Goal: Find specific page/section: Find specific page/section

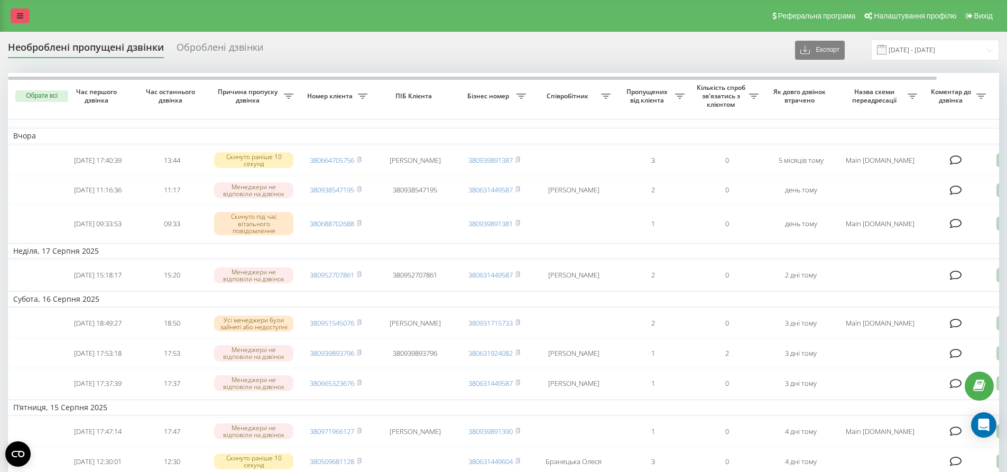
click at [22, 15] on icon at bounding box center [20, 15] width 6 height 7
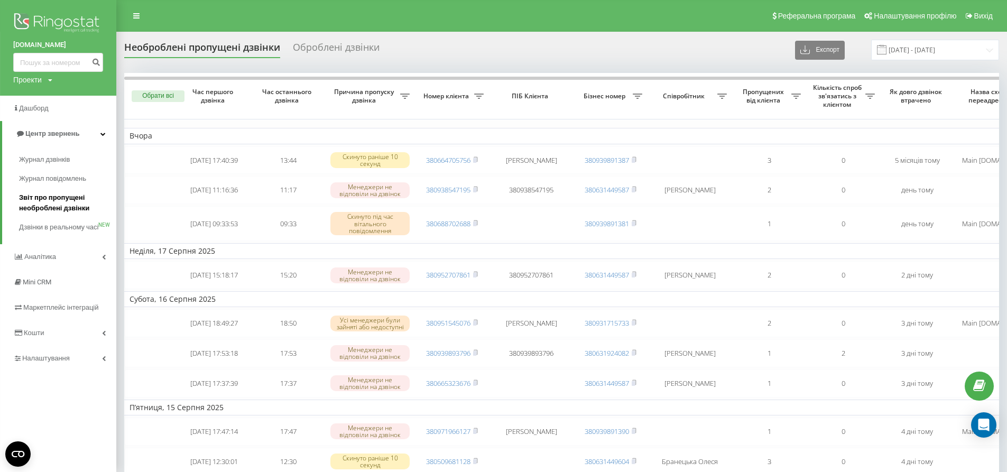
click at [42, 201] on span "Звіт про пропущені необроблені дзвінки" at bounding box center [65, 202] width 92 height 21
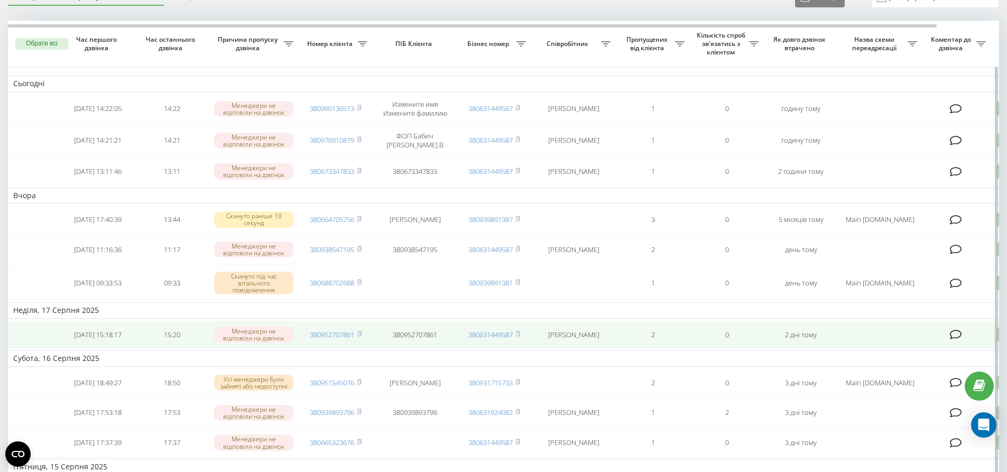
scroll to position [53, 0]
